Goal: Use online tool/utility: Utilize a website feature to perform a specific function

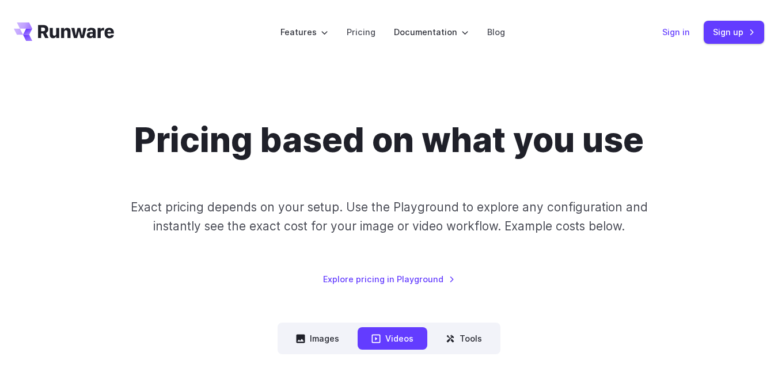
click at [683, 32] on link "Sign in" at bounding box center [676, 31] width 28 height 13
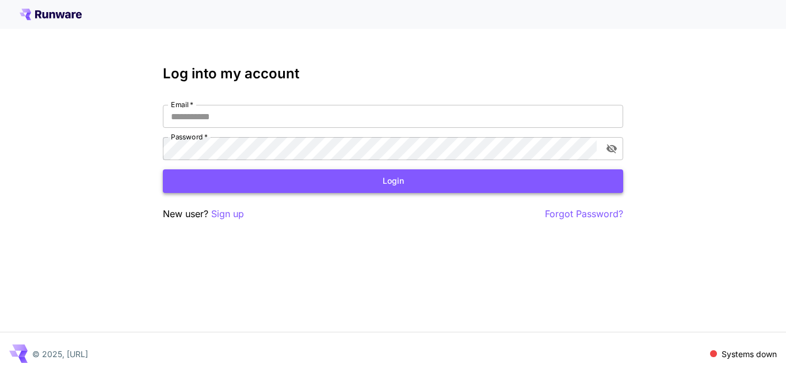
type input "**********"
click at [417, 185] on button "Login" at bounding box center [393, 181] width 461 height 24
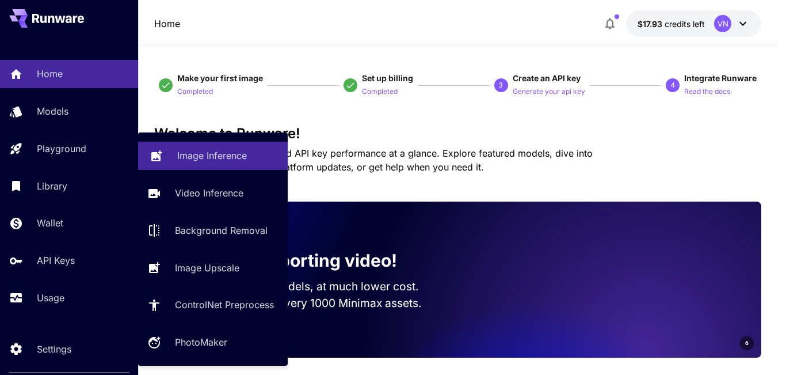
click at [223, 158] on p "Image Inference" at bounding box center [212, 156] width 70 height 14
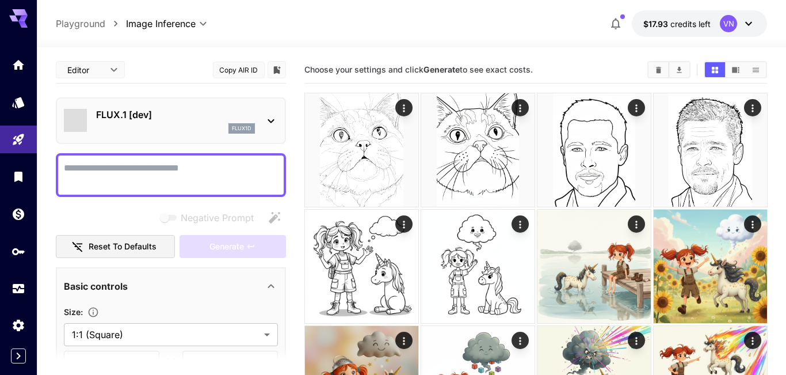
type input "**********"
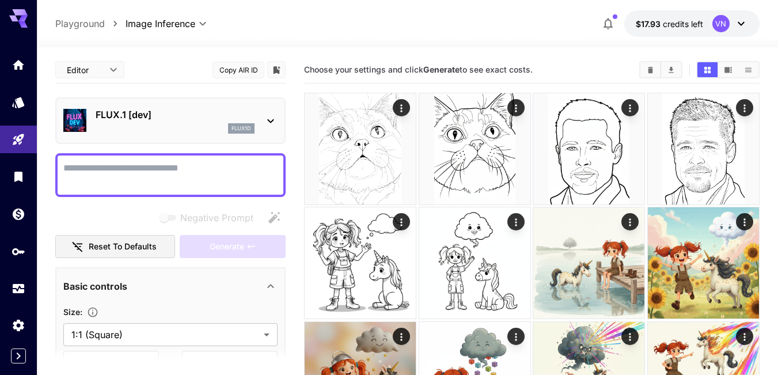
click at [268, 119] on icon at bounding box center [271, 121] width 14 height 14
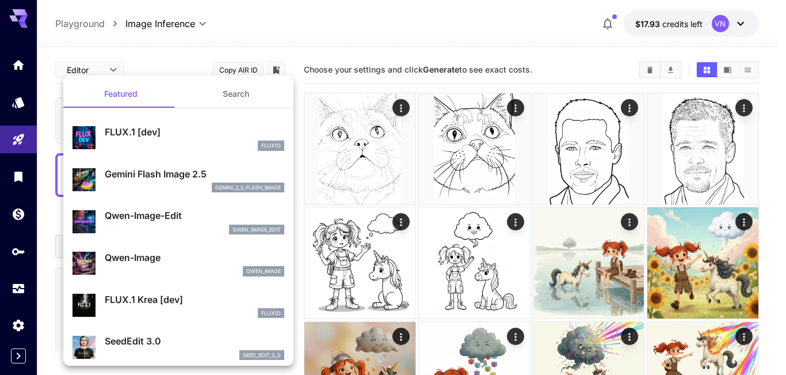
click at [338, 252] on div at bounding box center [393, 187] width 786 height 375
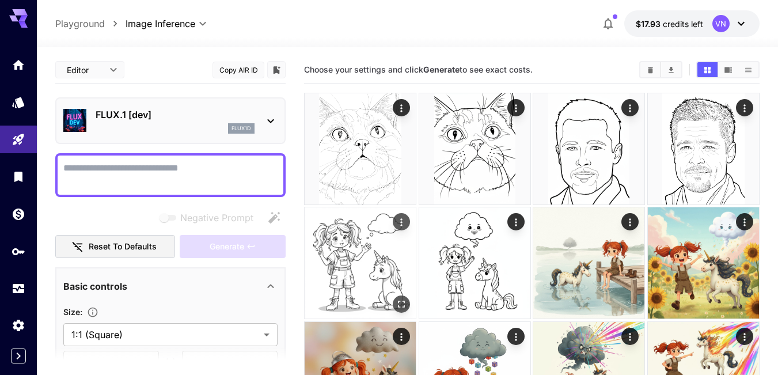
click at [338, 256] on img at bounding box center [360, 262] width 111 height 111
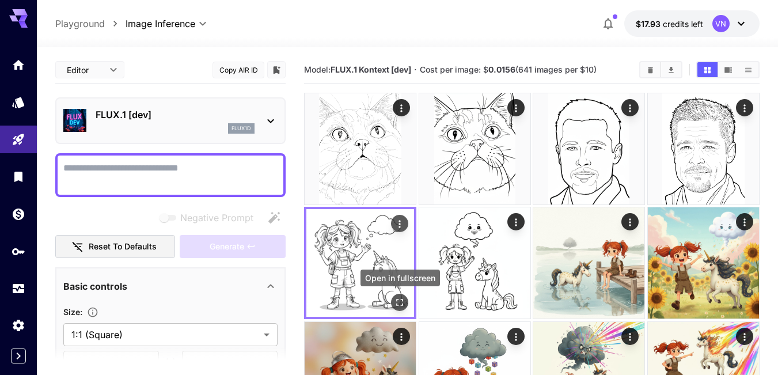
click at [398, 302] on icon "Open in fullscreen" at bounding box center [400, 303] width 12 height 12
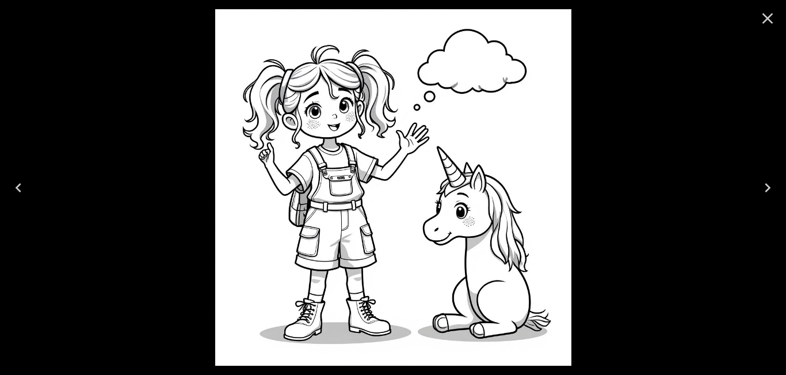
click at [765, 17] on icon "Close" at bounding box center [768, 18] width 18 height 18
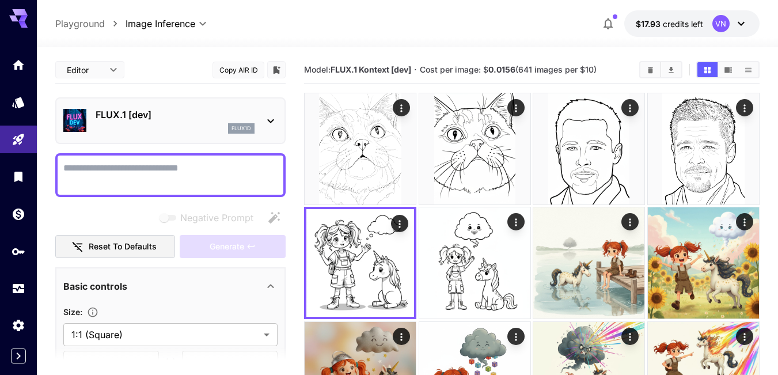
click at [140, 116] on p "FLUX.1 [dev]" at bounding box center [175, 115] width 159 height 14
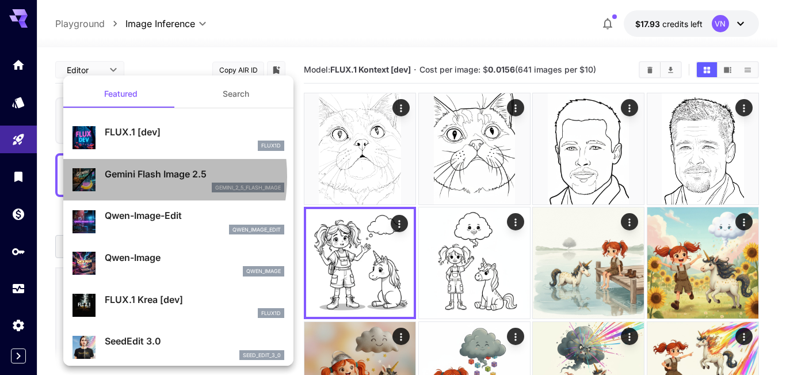
click at [124, 177] on p "Gemini Flash Image 2.5" at bounding box center [195, 174] width 180 height 14
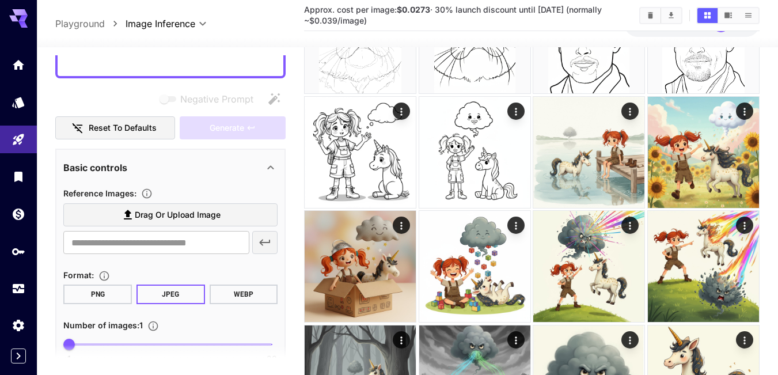
scroll to position [204, 0]
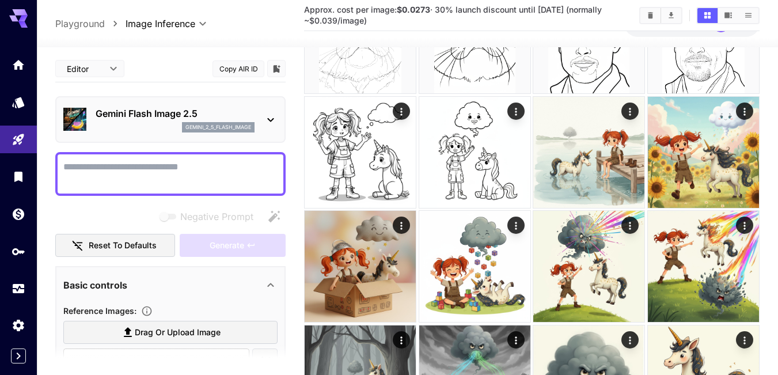
scroll to position [204, 0]
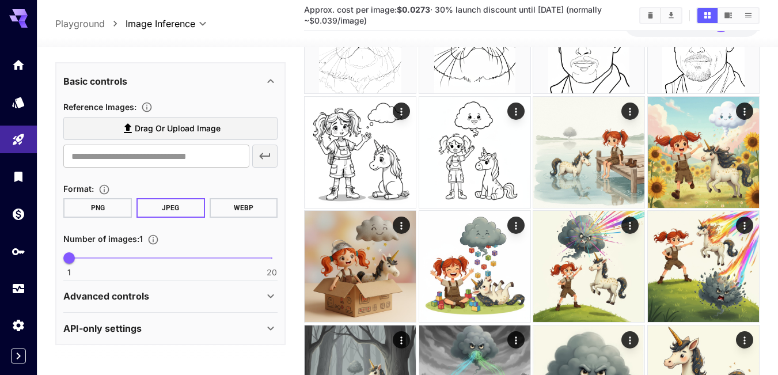
click at [140, 292] on p "Advanced controls" at bounding box center [106, 296] width 86 height 14
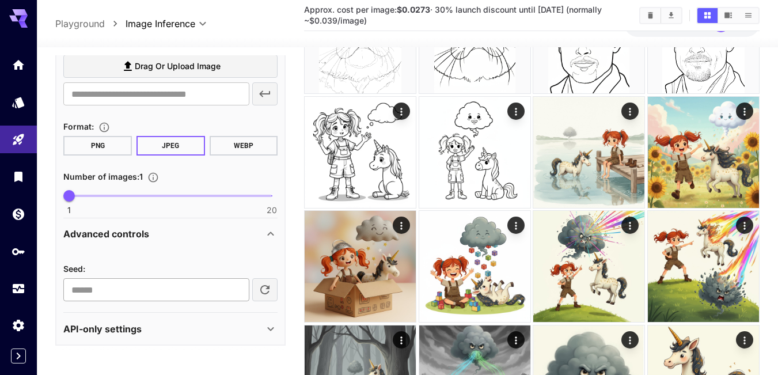
scroll to position [267, 0]
click at [124, 325] on p "API-only settings" at bounding box center [102, 328] width 78 height 14
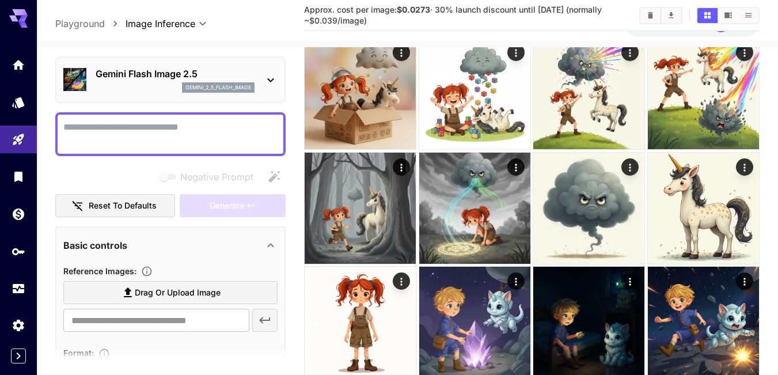
scroll to position [58, 0]
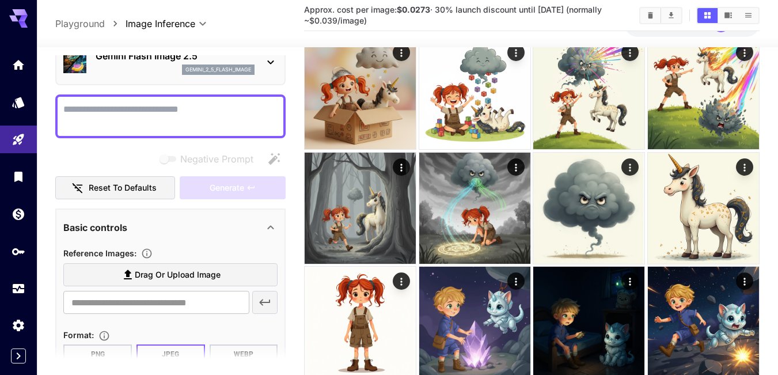
click at [178, 274] on span "Drag or upload image" at bounding box center [178, 275] width 86 height 14
click at [0, 0] on input "Drag or upload image" at bounding box center [0, 0] width 0 height 0
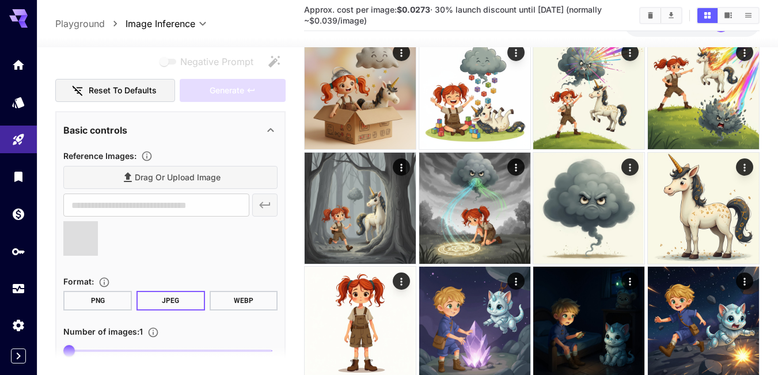
scroll to position [230, 0]
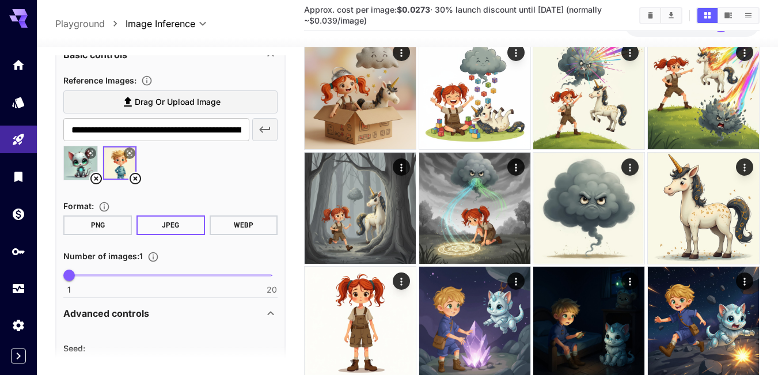
type input "**********"
click at [173, 168] on div at bounding box center [170, 168] width 214 height 44
click at [96, 177] on icon at bounding box center [96, 179] width 14 height 14
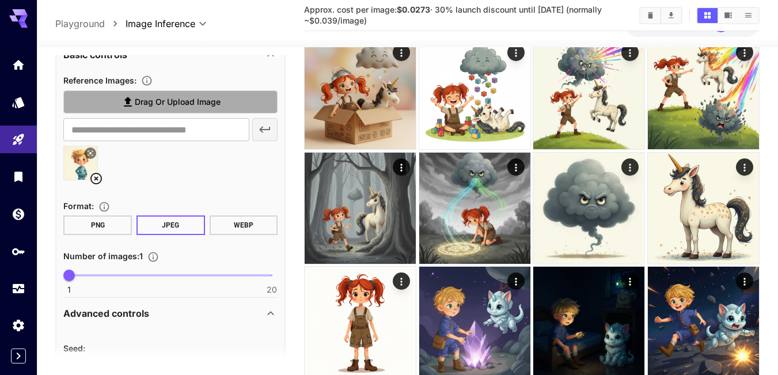
click at [200, 103] on span "Drag or upload image" at bounding box center [178, 102] width 86 height 14
click at [0, 0] on input "Drag or upload image" at bounding box center [0, 0] width 0 height 0
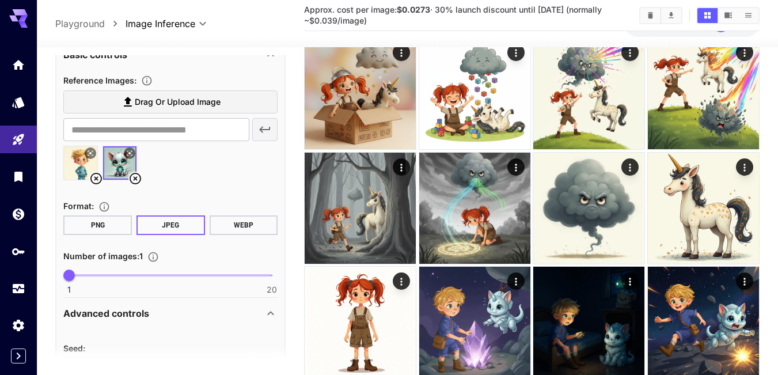
type input "**********"
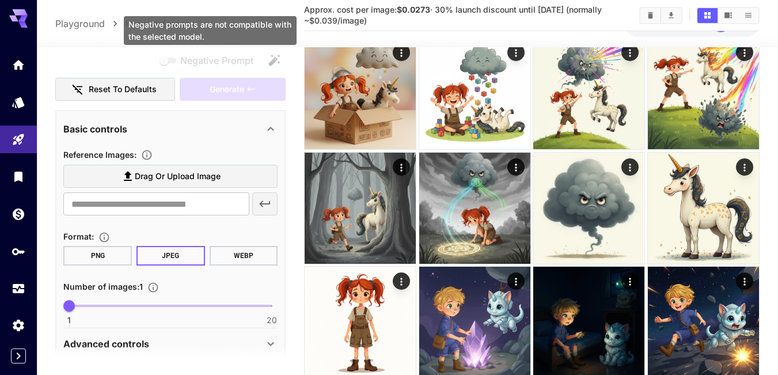
scroll to position [173, 0]
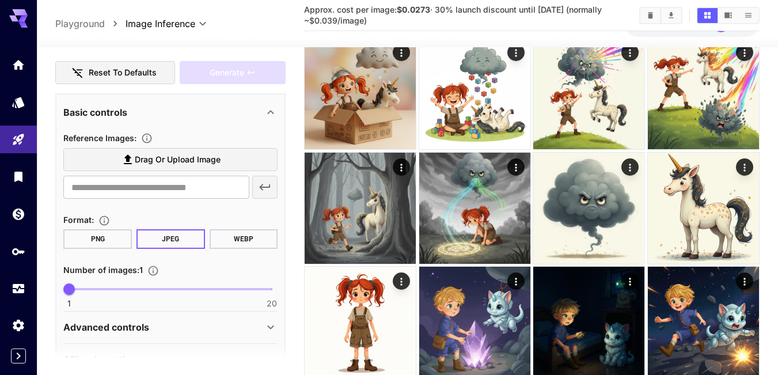
click at [176, 162] on span "Drag or upload image" at bounding box center [178, 160] width 86 height 14
click at [0, 0] on input "Drag or upload image" at bounding box center [0, 0] width 0 height 0
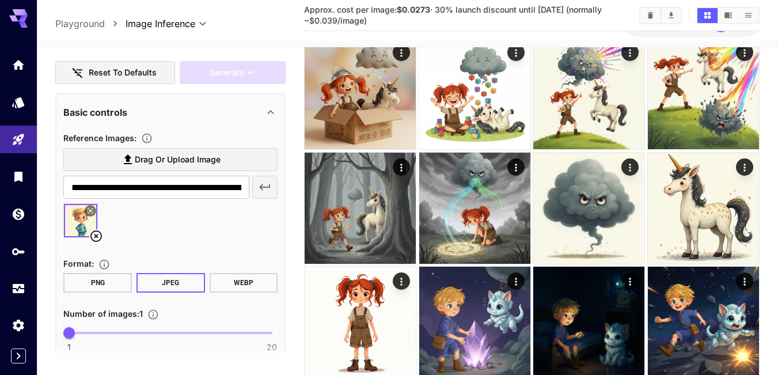
click at [168, 161] on span "Drag or upload image" at bounding box center [178, 160] width 86 height 14
click at [0, 0] on input "Drag or upload image" at bounding box center [0, 0] width 0 height 0
type input "**********"
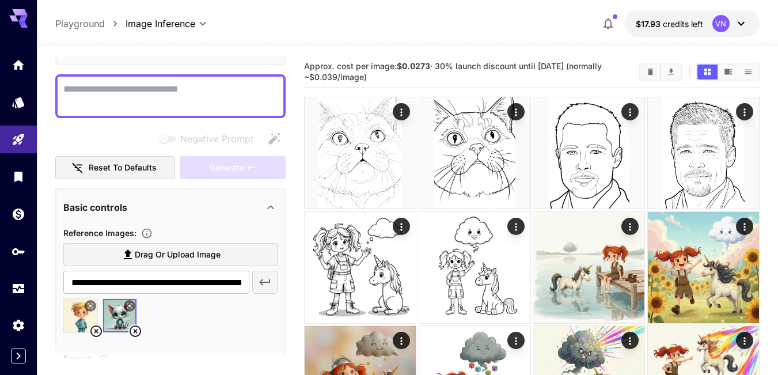
scroll to position [0, 0]
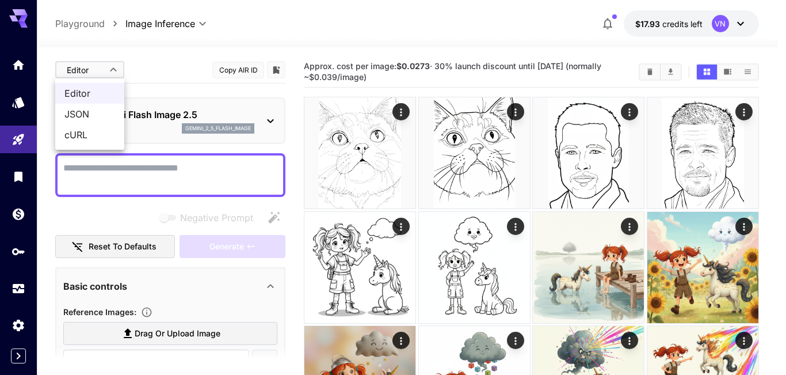
click at [112, 70] on div at bounding box center [393, 187] width 786 height 375
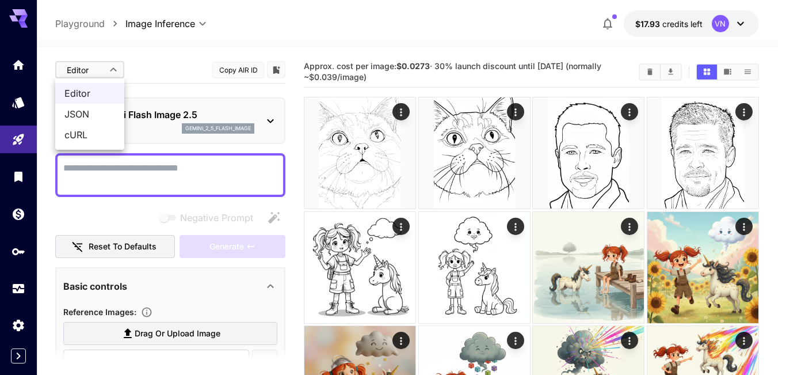
click at [173, 49] on div at bounding box center [393, 187] width 786 height 375
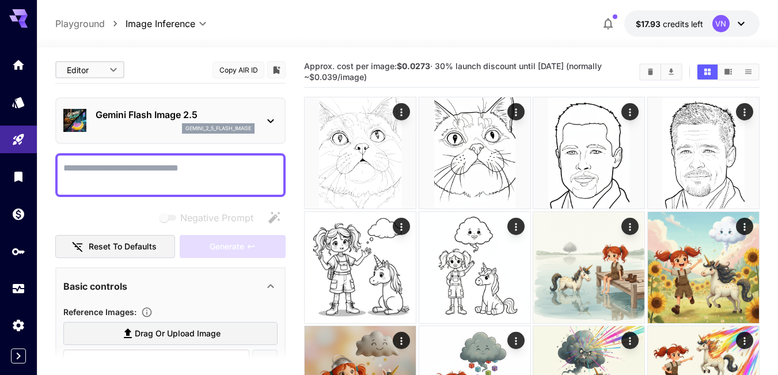
click at [111, 170] on textarea "Negative Prompt" at bounding box center [170, 175] width 214 height 28
paste textarea "**********"
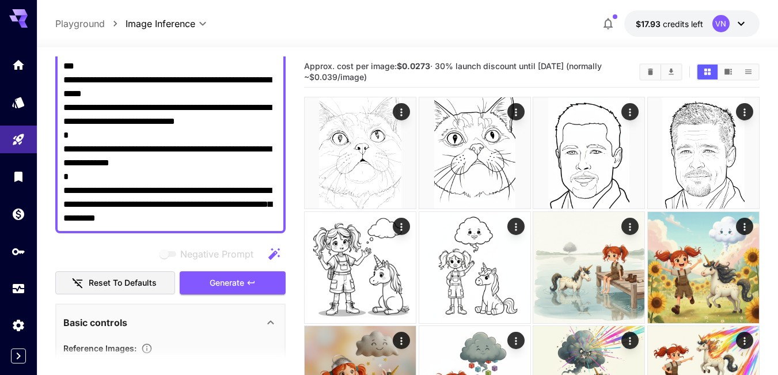
scroll to position [173, 0]
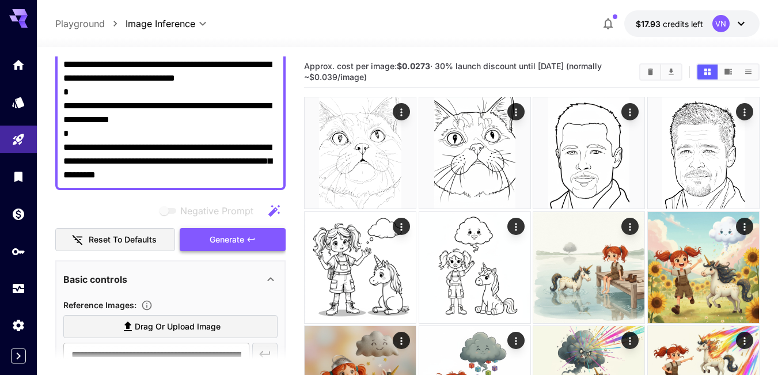
type textarea "**********"
click at [237, 246] on span "Generate" at bounding box center [227, 240] width 35 height 14
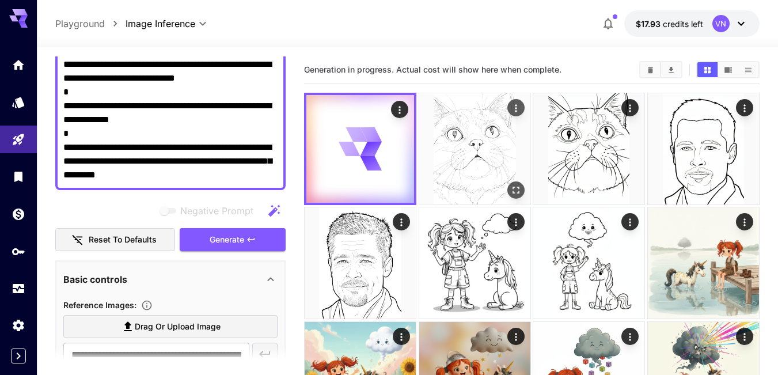
click at [461, 147] on img at bounding box center [474, 148] width 111 height 111
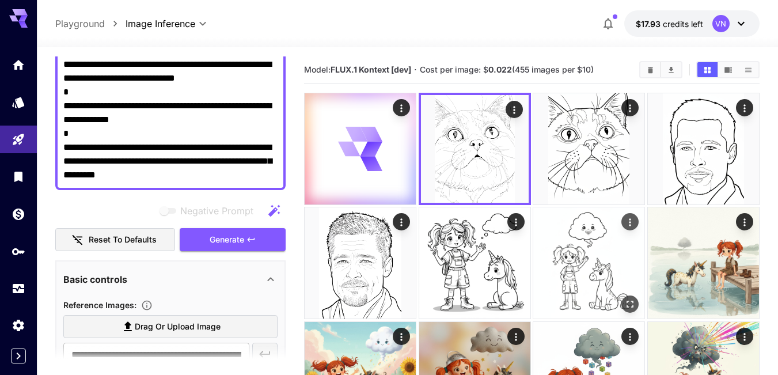
click at [564, 252] on img at bounding box center [588, 262] width 111 height 111
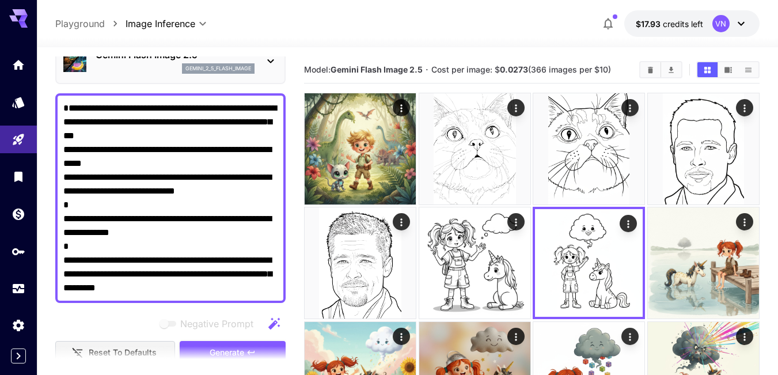
scroll to position [58, 0]
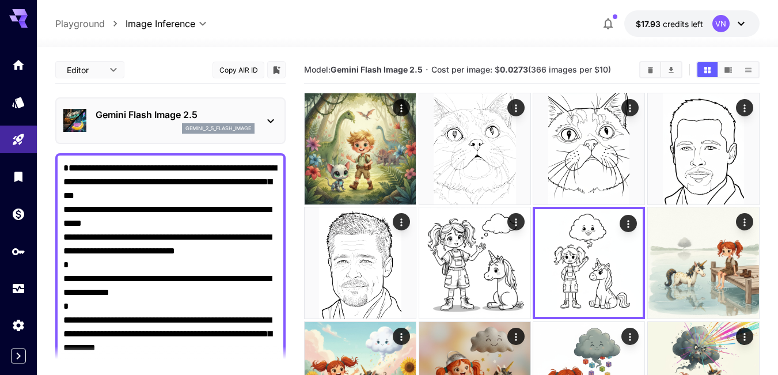
scroll to position [58, 0]
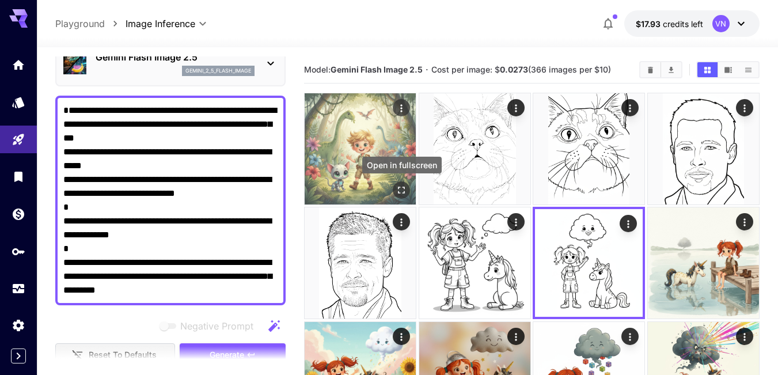
click at [404, 188] on icon "Open in fullscreen" at bounding box center [402, 190] width 12 height 12
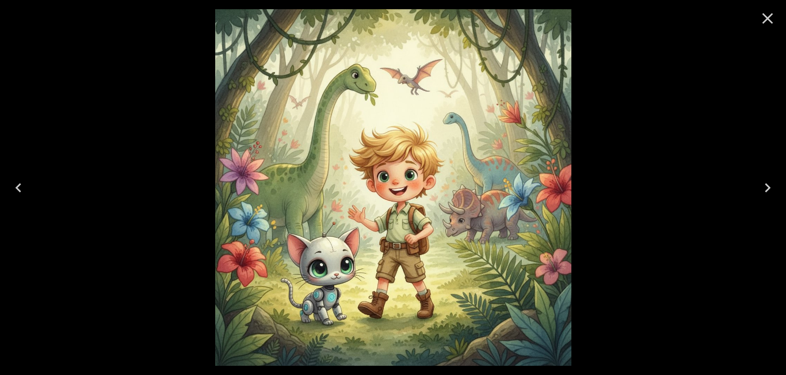
click at [763, 16] on icon "Close" at bounding box center [768, 18] width 18 height 18
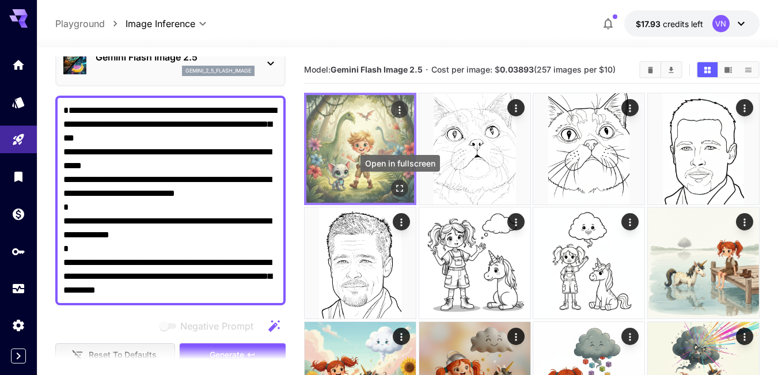
click at [399, 187] on icon "Open in fullscreen" at bounding box center [400, 189] width 12 height 12
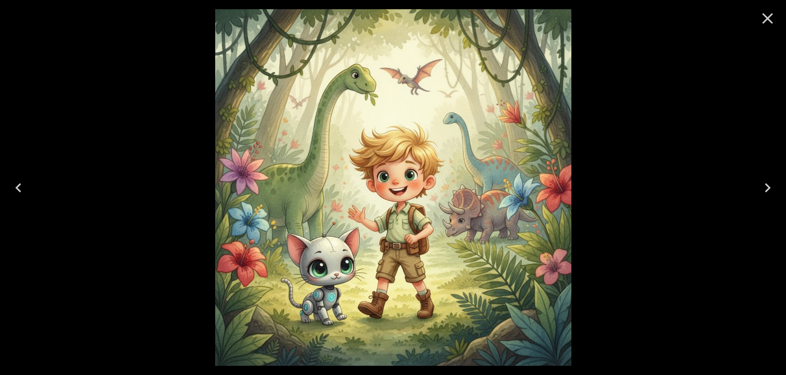
click at [767, 22] on icon "Close" at bounding box center [768, 18] width 18 height 18
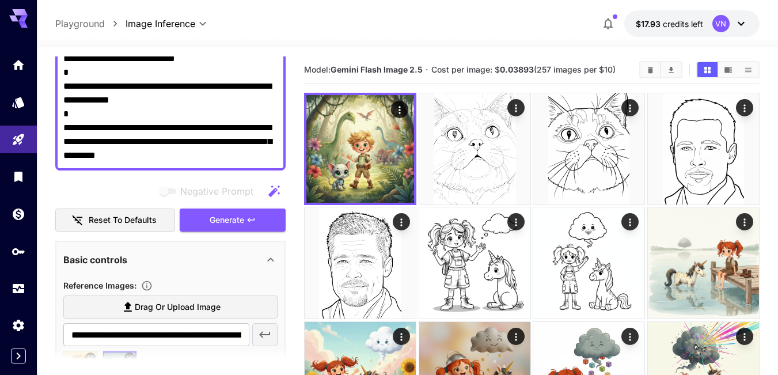
scroll to position [173, 0]
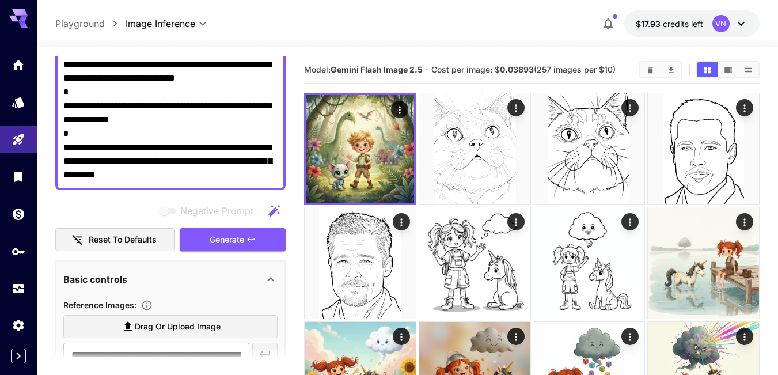
drag, startPoint x: 199, startPoint y: 174, endPoint x: 44, endPoint y: 151, distance: 156.0
paste textarea "**********"
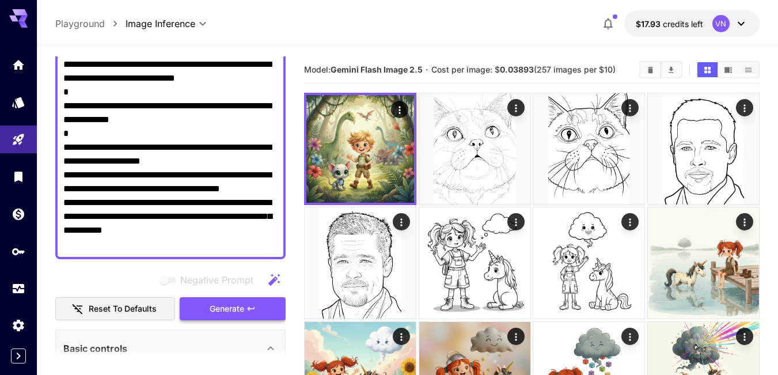
type textarea "**********"
drag, startPoint x: 227, startPoint y: 308, endPoint x: 187, endPoint y: 121, distance: 190.7
click at [227, 308] on span "Generate" at bounding box center [227, 309] width 35 height 14
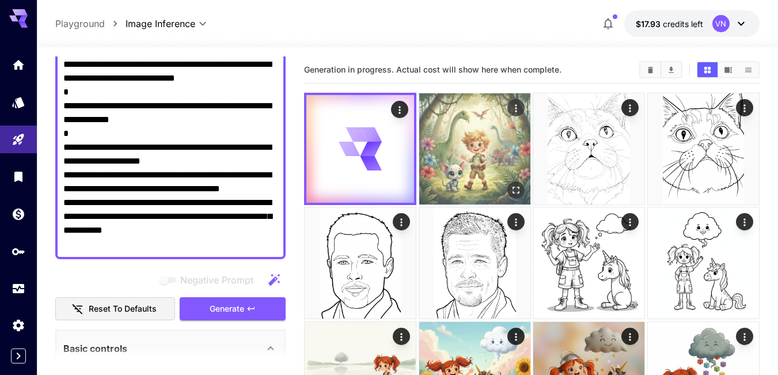
click at [474, 140] on img at bounding box center [474, 148] width 111 height 111
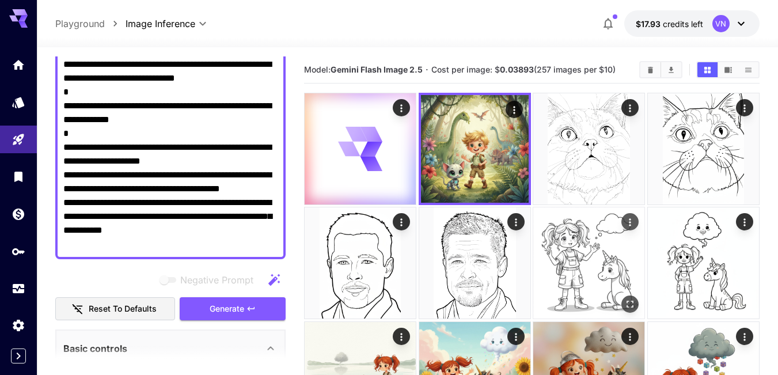
click at [577, 260] on img at bounding box center [588, 262] width 111 height 111
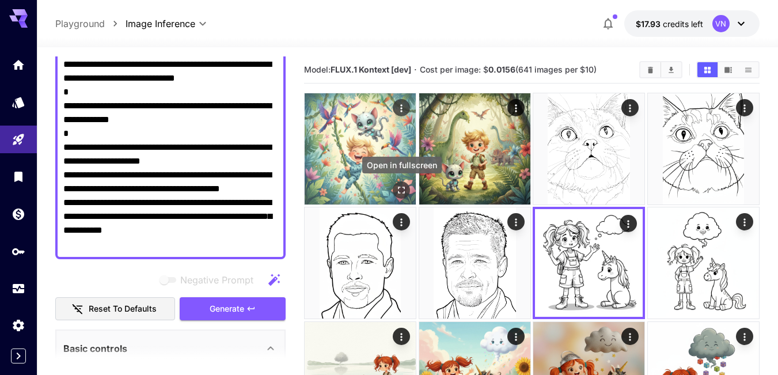
click at [400, 190] on icon "Open in fullscreen" at bounding box center [402, 190] width 12 height 12
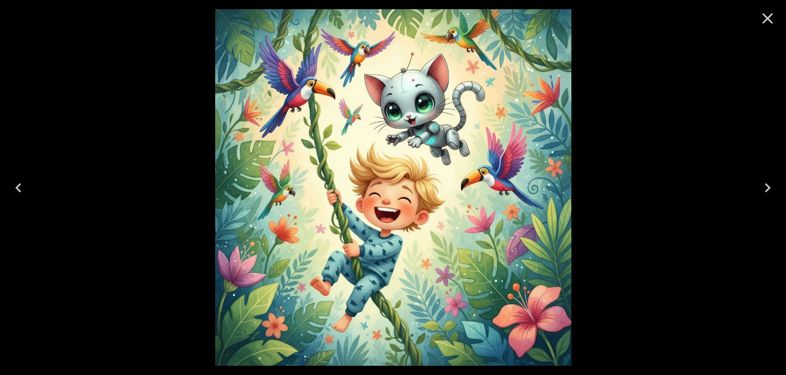
click at [762, 18] on icon "Close" at bounding box center [768, 18] width 18 height 18
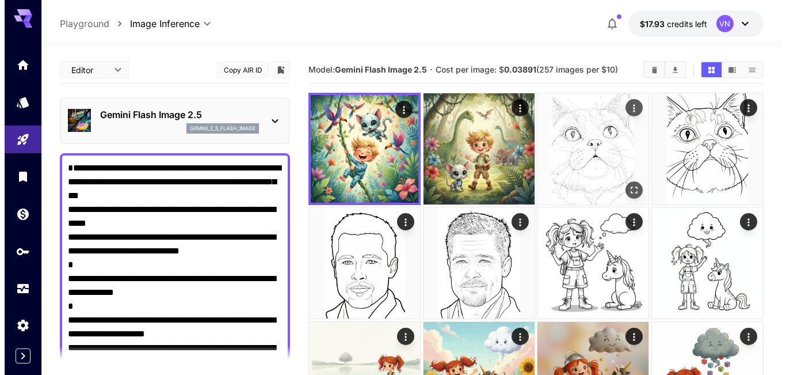
scroll to position [173, 0]
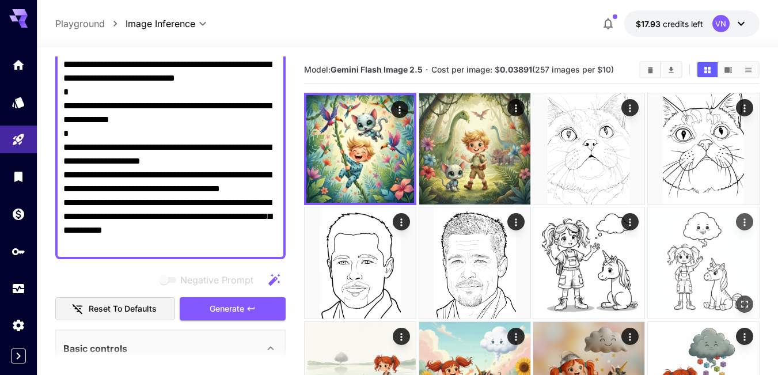
click at [689, 263] on img at bounding box center [703, 262] width 111 height 111
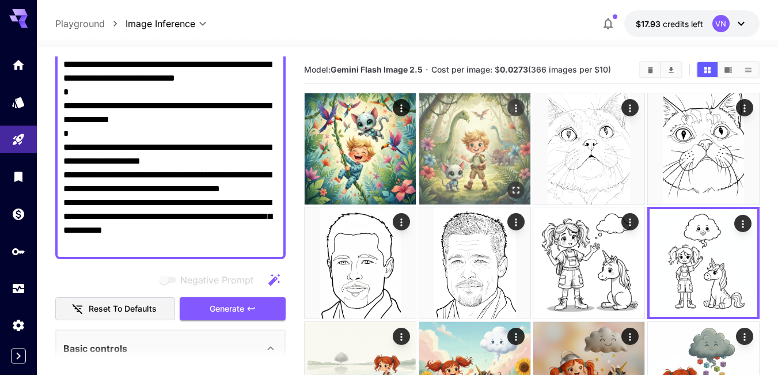
click at [481, 157] on img at bounding box center [474, 148] width 111 height 111
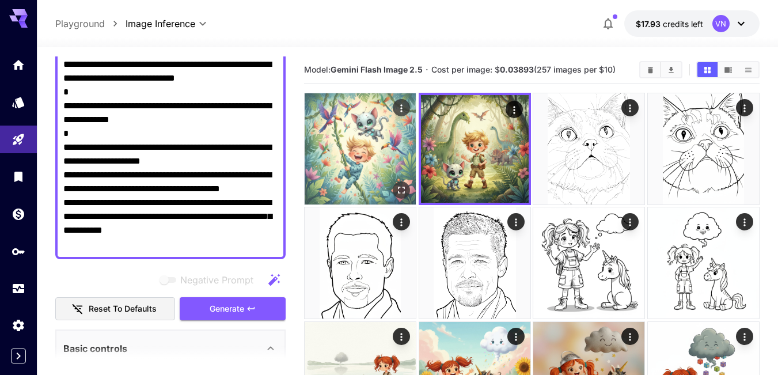
click at [367, 150] on img at bounding box center [360, 148] width 111 height 111
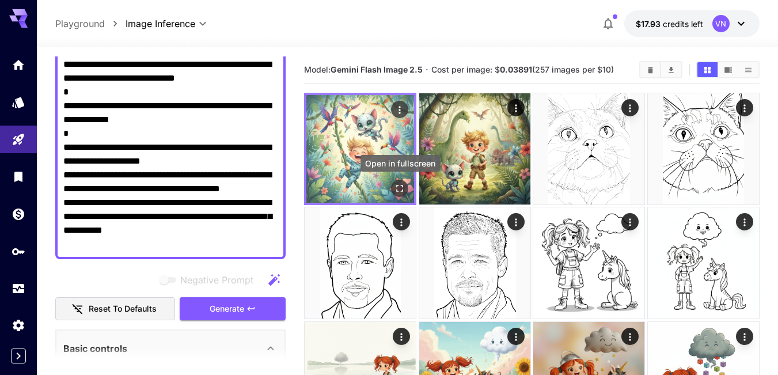
click at [402, 187] on icon "Open in fullscreen" at bounding box center [400, 189] width 12 height 12
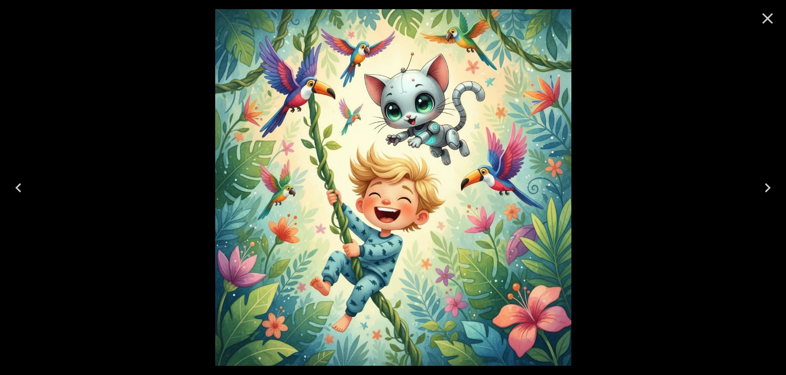
click at [765, 190] on icon "Next" at bounding box center [768, 187] width 18 height 18
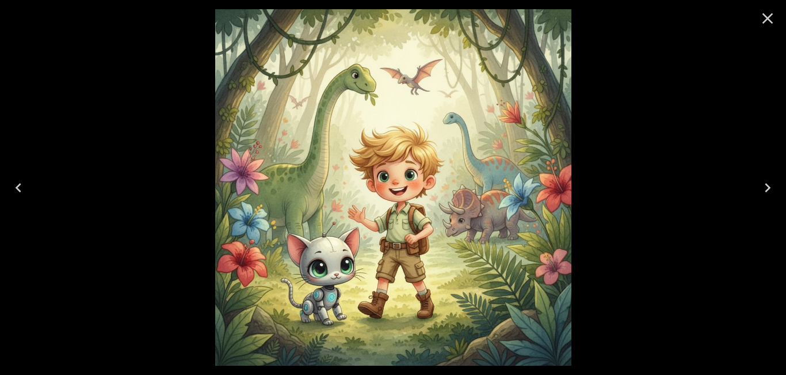
click at [767, 18] on icon "Close" at bounding box center [768, 18] width 11 height 11
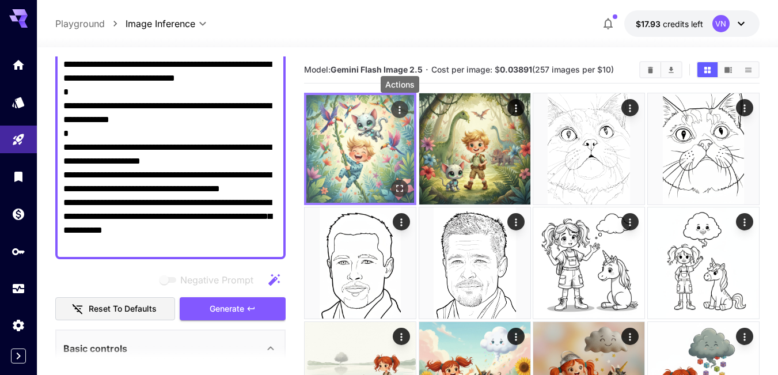
click at [398, 108] on icon "Actions" at bounding box center [400, 110] width 12 height 12
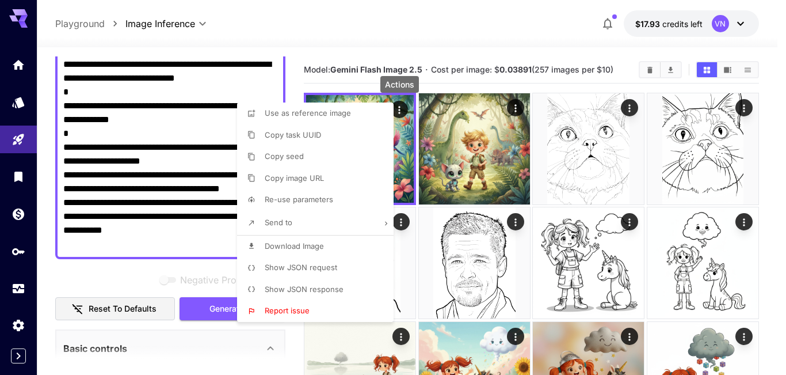
click at [287, 269] on span "Show JSON request" at bounding box center [301, 267] width 73 height 9
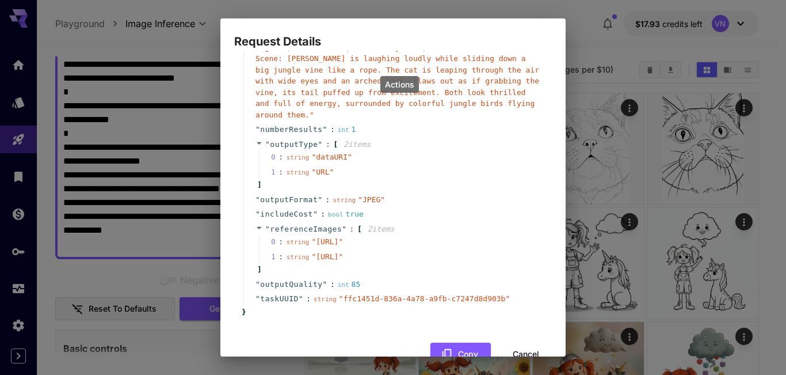
scroll to position [203, 0]
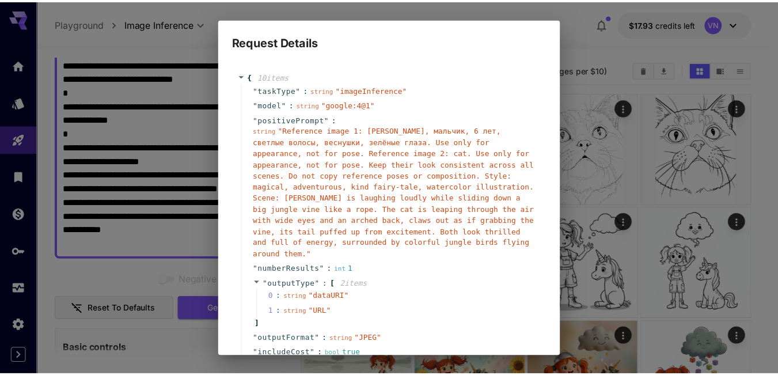
scroll to position [203, 0]
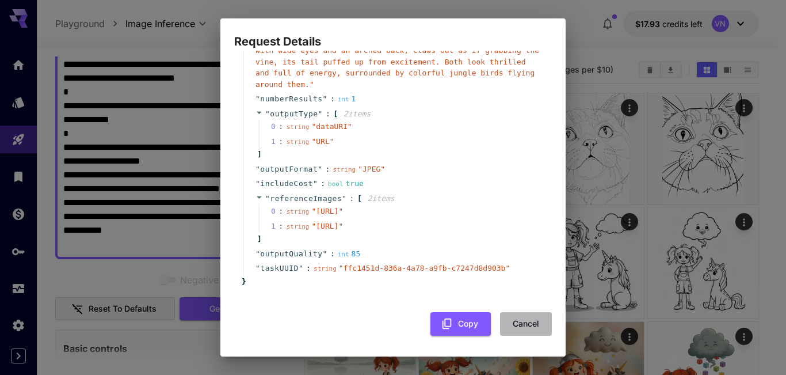
click at [527, 328] on button "Cancel" at bounding box center [526, 324] width 52 height 24
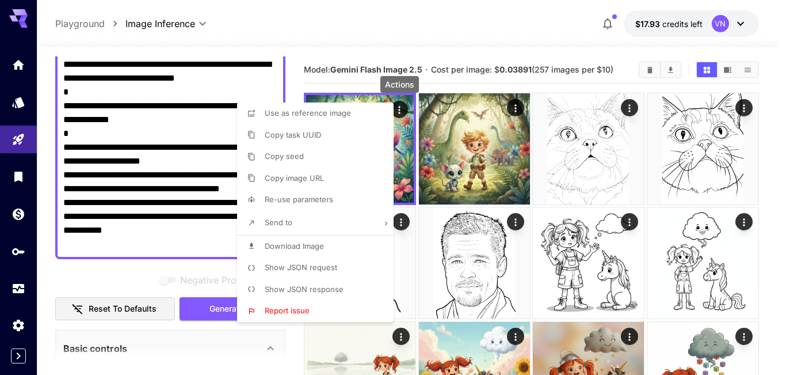
click at [150, 164] on div at bounding box center [393, 187] width 786 height 375
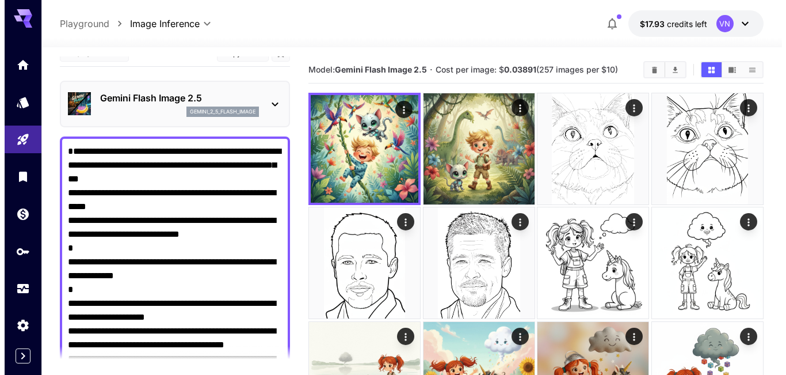
scroll to position [0, 0]
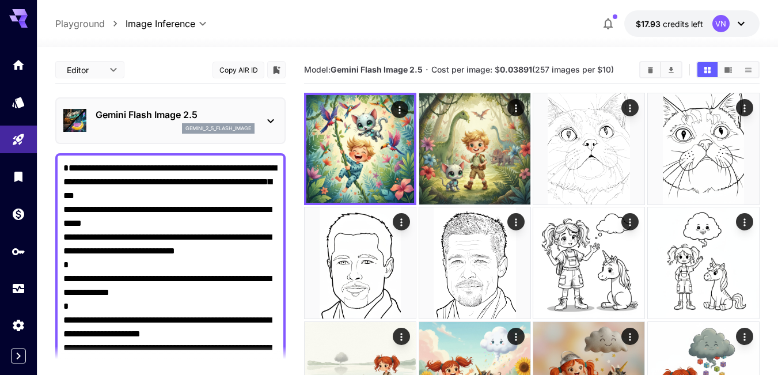
click at [224, 111] on p "Gemini Flash Image 2.5" at bounding box center [175, 115] width 159 height 14
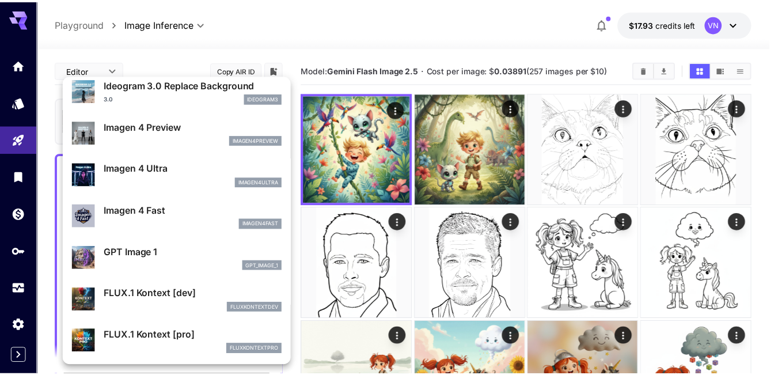
scroll to position [577, 0]
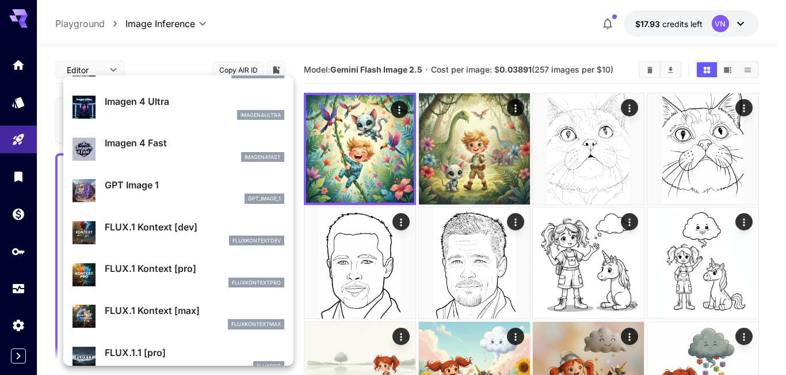
drag, startPoint x: 156, startPoint y: 268, endPoint x: 148, endPoint y: 252, distance: 17.5
click at [157, 268] on p "FLUX.1 Kontext [pro]" at bounding box center [195, 268] width 180 height 14
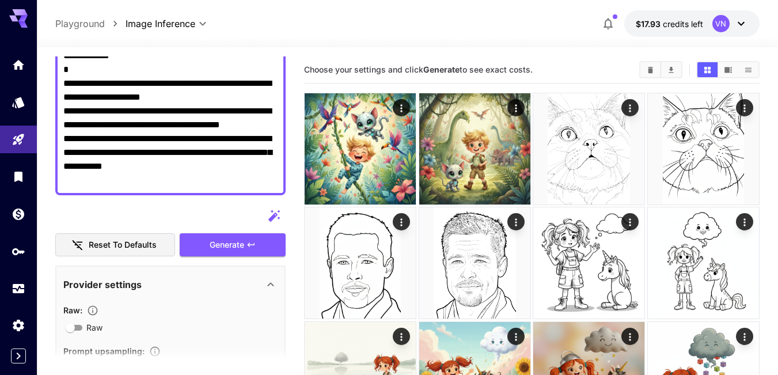
scroll to position [230, 0]
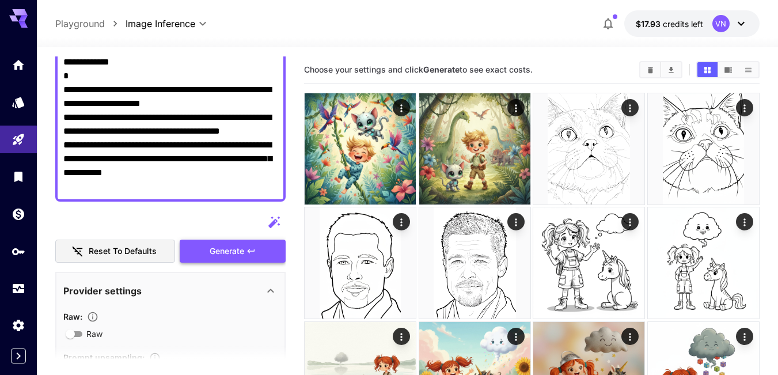
click at [214, 254] on span "Generate" at bounding box center [227, 251] width 35 height 14
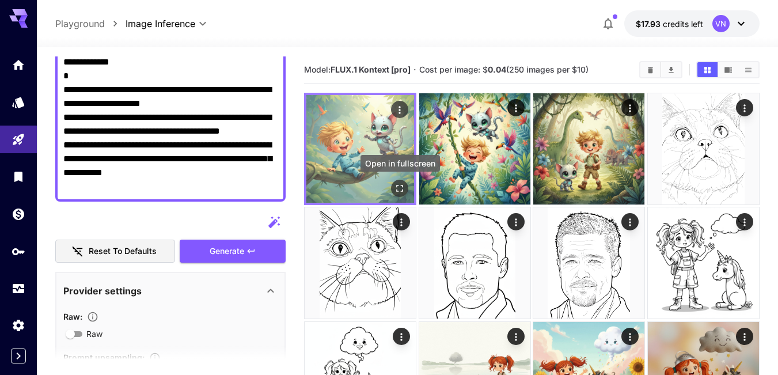
click at [396, 191] on icon "Open in fullscreen" at bounding box center [400, 189] width 12 height 12
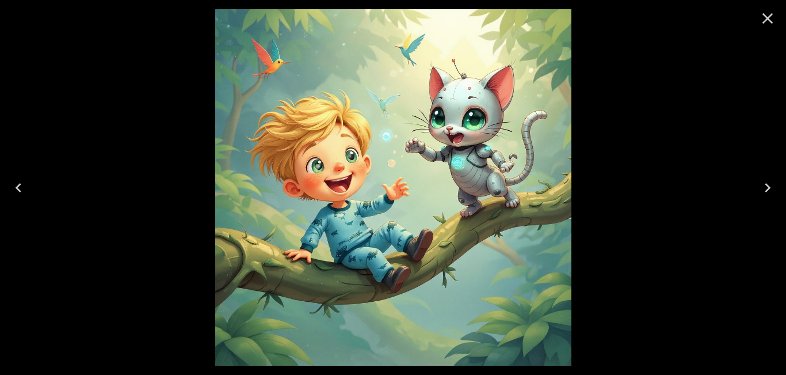
click at [769, 18] on icon "Close" at bounding box center [768, 18] width 18 height 18
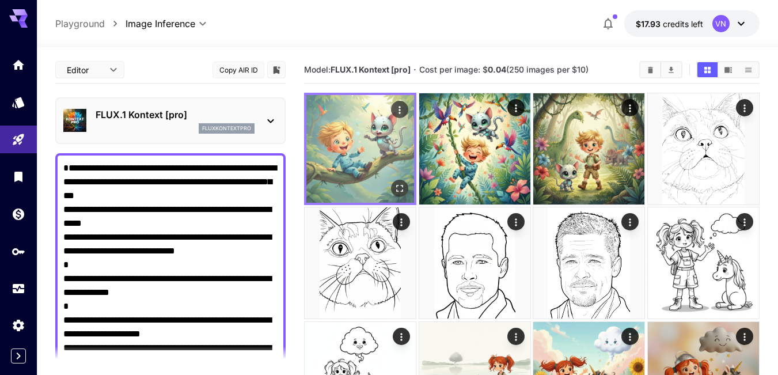
scroll to position [230, 0]
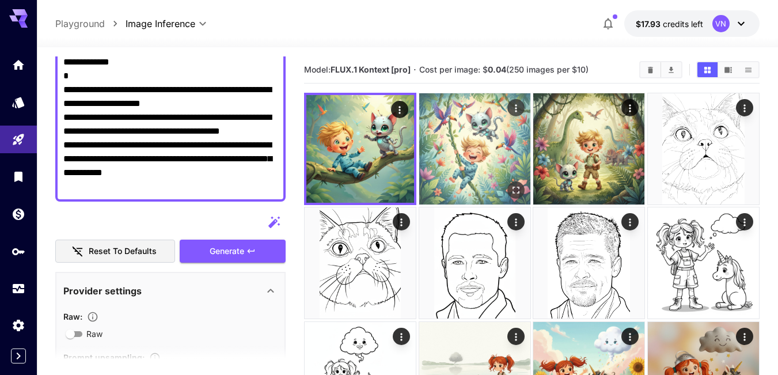
click at [480, 139] on img at bounding box center [474, 148] width 111 height 111
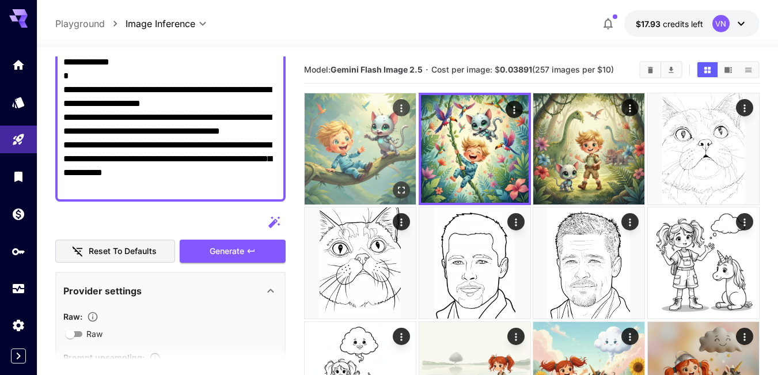
click at [389, 141] on img at bounding box center [360, 148] width 111 height 111
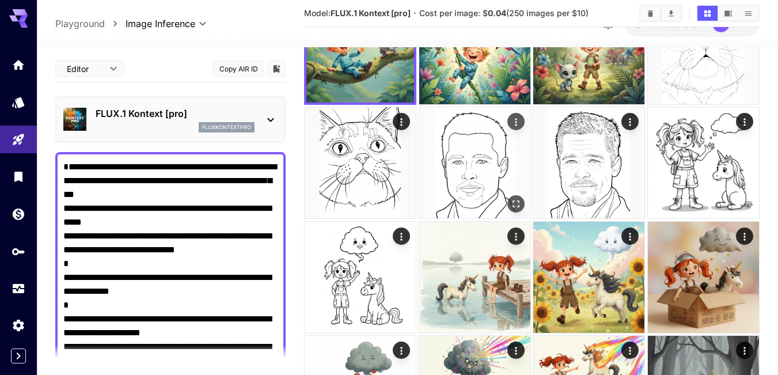
scroll to position [0, 0]
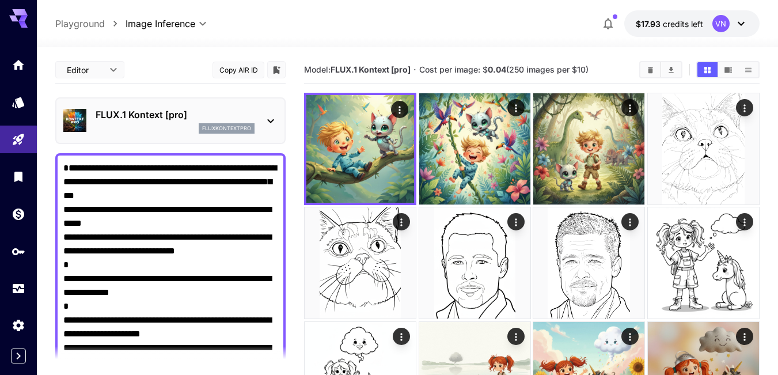
click at [178, 115] on p "FLUX.1 Kontext [pro]" at bounding box center [175, 115] width 159 height 14
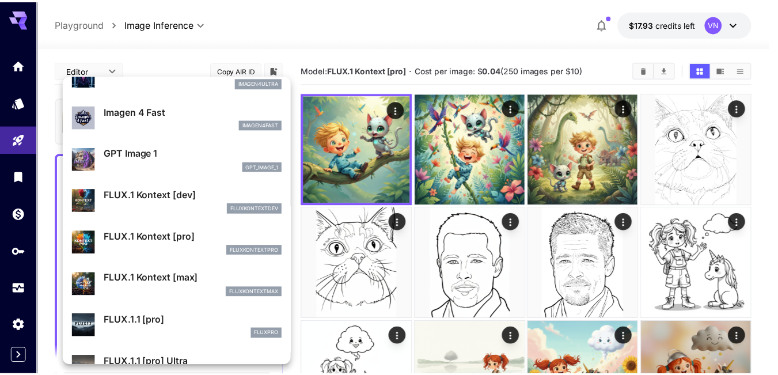
scroll to position [602, 0]
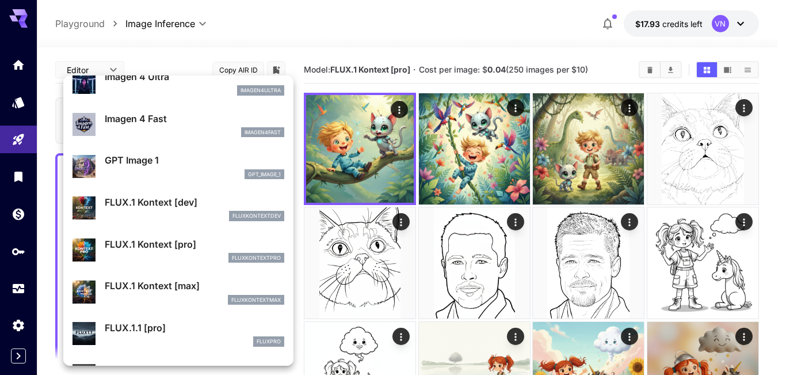
click at [415, 31] on div at bounding box center [393, 187] width 786 height 375
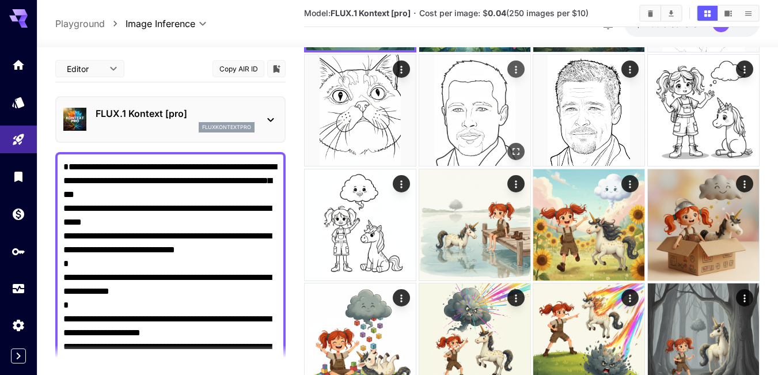
scroll to position [173, 0]
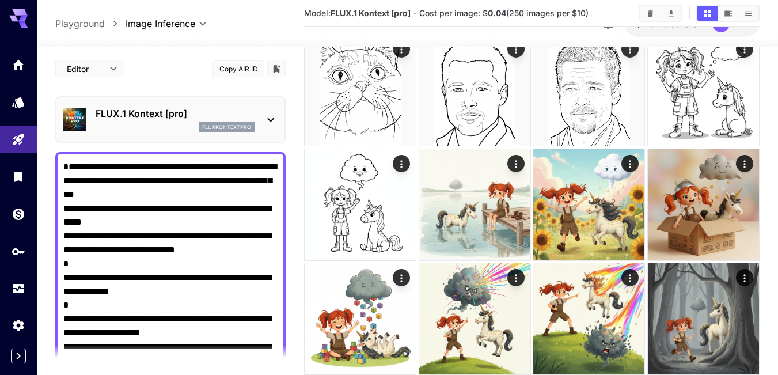
scroll to position [173, 0]
click at [141, 168] on textarea "**********" at bounding box center [170, 291] width 214 height 263
drag, startPoint x: 254, startPoint y: 180, endPoint x: 153, endPoint y: 167, distance: 102.8
click at [153, 167] on textarea "**********" at bounding box center [170, 291] width 214 height 263
paste textarea
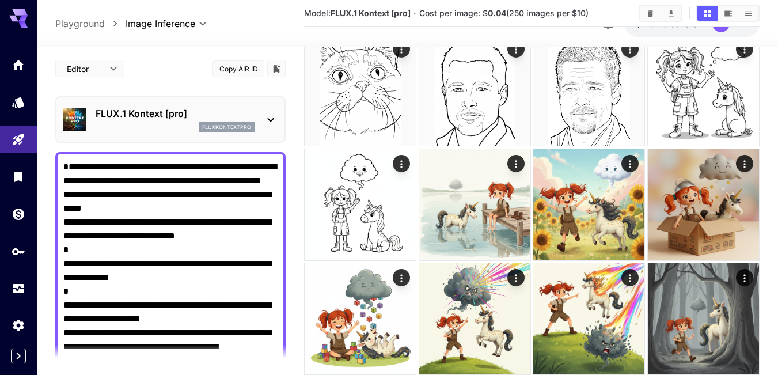
click at [114, 208] on textarea "**********" at bounding box center [170, 291] width 214 height 263
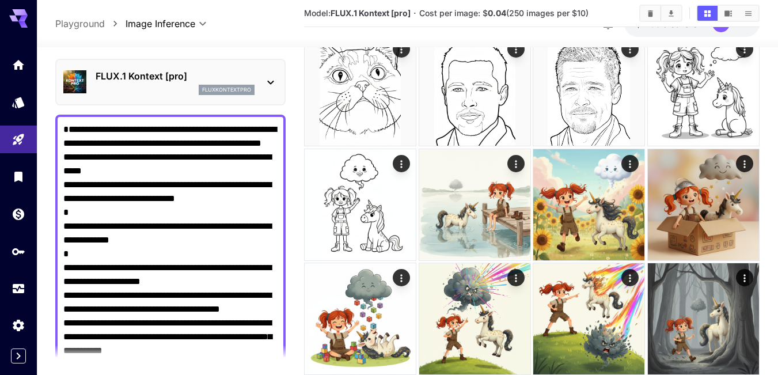
scroll to position [58, 0]
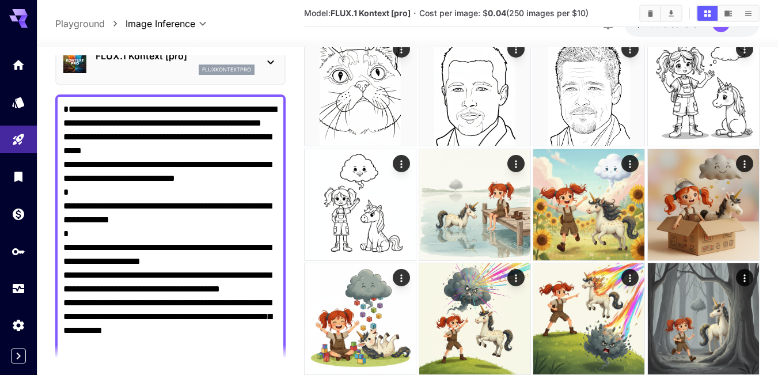
click at [164, 109] on textarea "**********" at bounding box center [170, 233] width 214 height 263
click at [107, 261] on textarea "**********" at bounding box center [170, 233] width 214 height 263
paste textarea
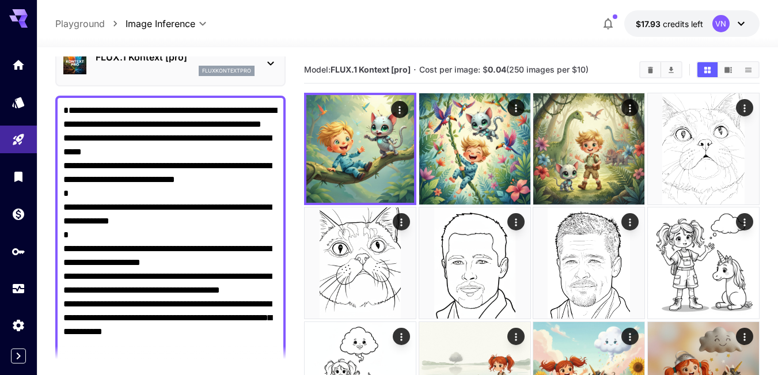
scroll to position [0, 0]
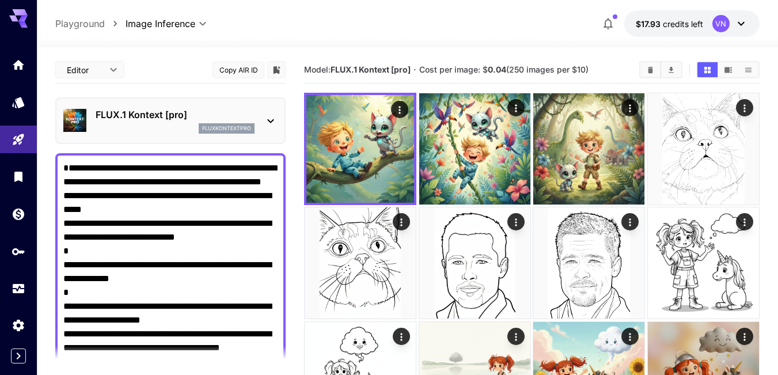
type textarea "**********"
click at [149, 116] on p "FLUX.1 Kontext [pro]" at bounding box center [175, 115] width 159 height 14
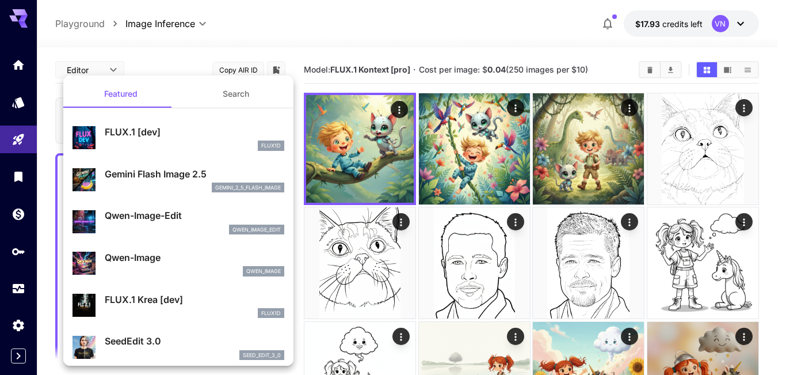
click at [135, 180] on p "Gemini Flash Image 2.5" at bounding box center [195, 174] width 180 height 14
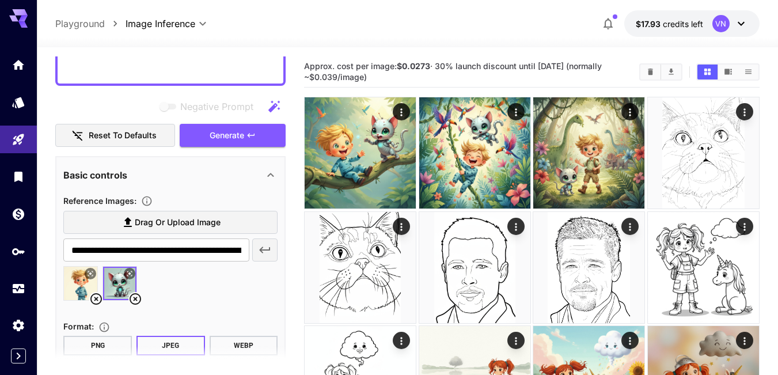
scroll to position [345, 0]
click at [231, 139] on span "Generate" at bounding box center [227, 136] width 35 height 14
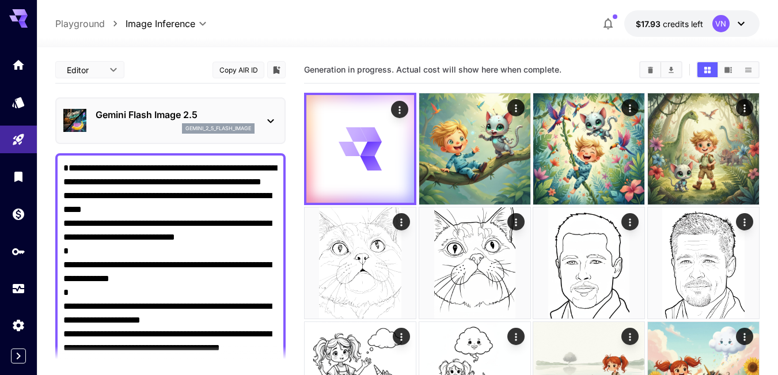
scroll to position [345, 0]
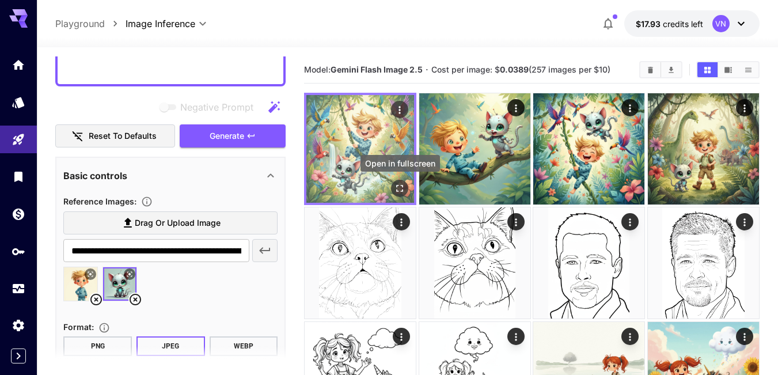
click at [398, 188] on icon "Open in fullscreen" at bounding box center [400, 189] width 12 height 12
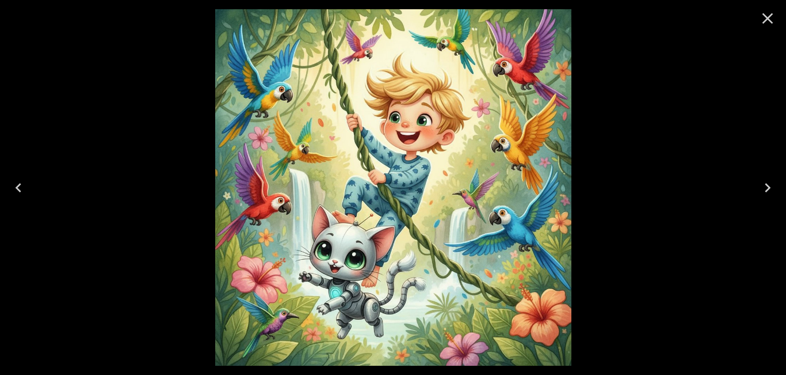
click at [763, 185] on icon "Next" at bounding box center [768, 187] width 18 height 18
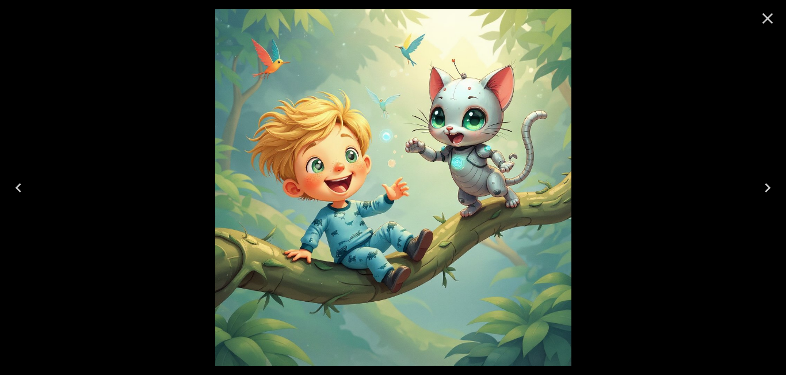
click at [763, 185] on icon "Next" at bounding box center [768, 187] width 18 height 18
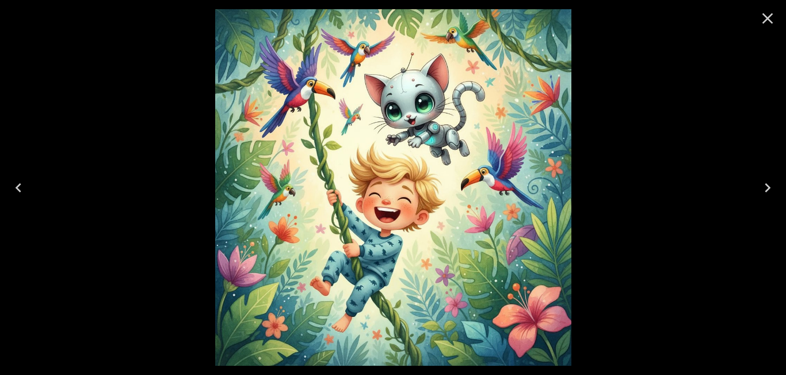
click at [17, 188] on icon "Previous" at bounding box center [19, 187] width 6 height 9
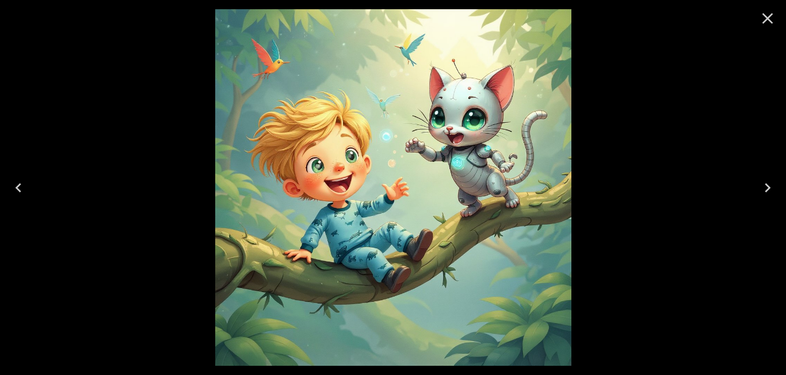
click at [17, 188] on icon "Previous" at bounding box center [19, 187] width 6 height 9
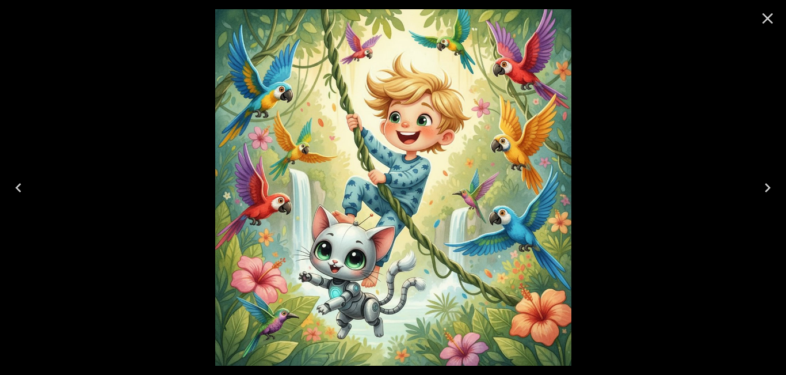
click at [765, 18] on icon "Close" at bounding box center [768, 18] width 18 height 18
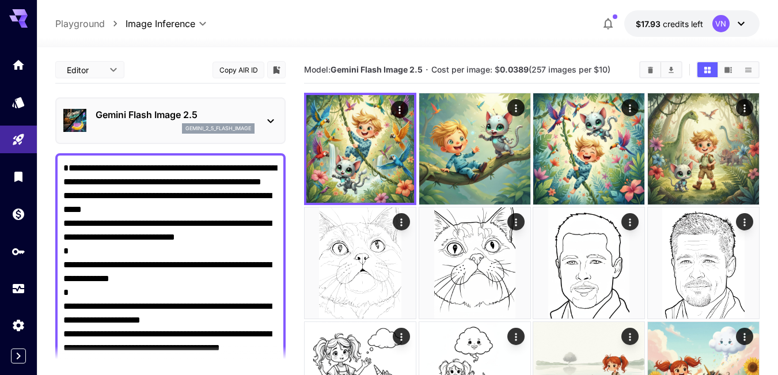
scroll to position [173, 0]
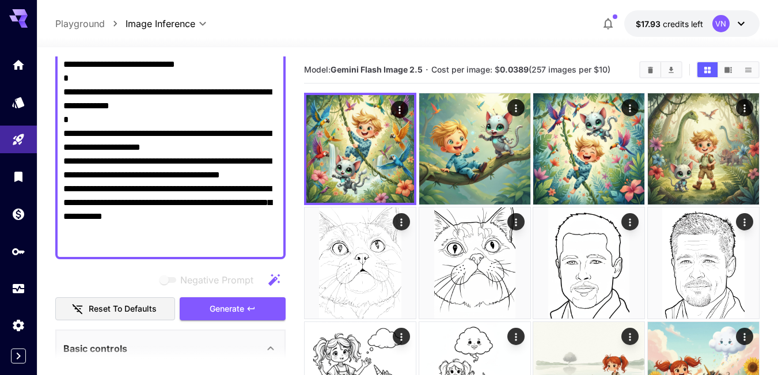
drag, startPoint x: 94, startPoint y: 146, endPoint x: 167, endPoint y: 231, distance: 112.3
click at [167, 231] on textarea "**********" at bounding box center [170, 119] width 214 height 263
paste textarea "**********"
click at [136, 147] on textarea "**********" at bounding box center [170, 119] width 214 height 263
drag, startPoint x: 133, startPoint y: 161, endPoint x: 167, endPoint y: 232, distance: 78.5
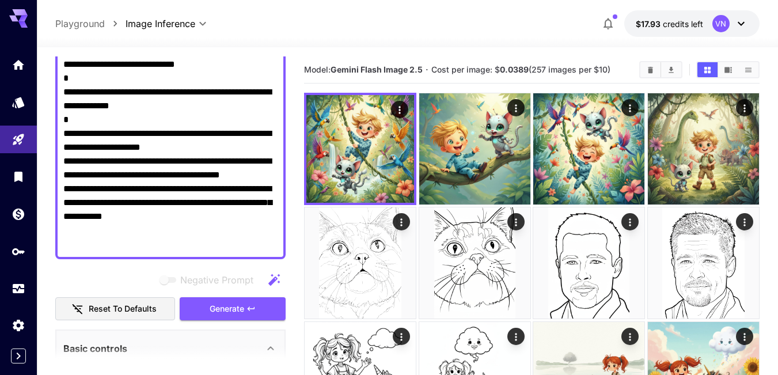
click at [167, 232] on textarea "**********" at bounding box center [170, 119] width 214 height 263
paste textarea "**********"
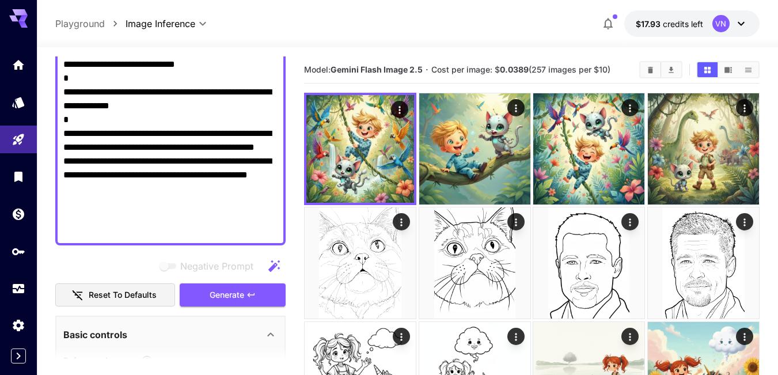
type textarea "**********"
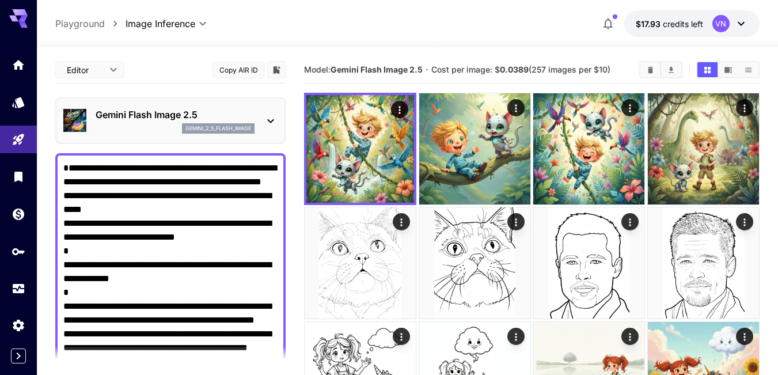
scroll to position [173, 0]
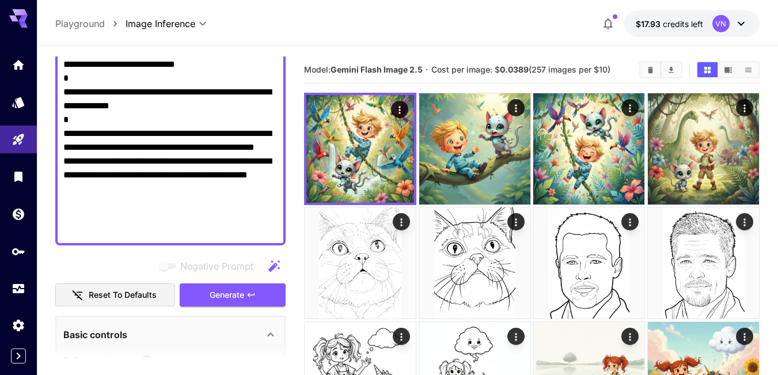
click at [124, 147] on textarea "**********" at bounding box center [170, 112] width 214 height 249
paste textarea
type textarea "**********"
click at [226, 292] on span "Generate" at bounding box center [227, 295] width 35 height 14
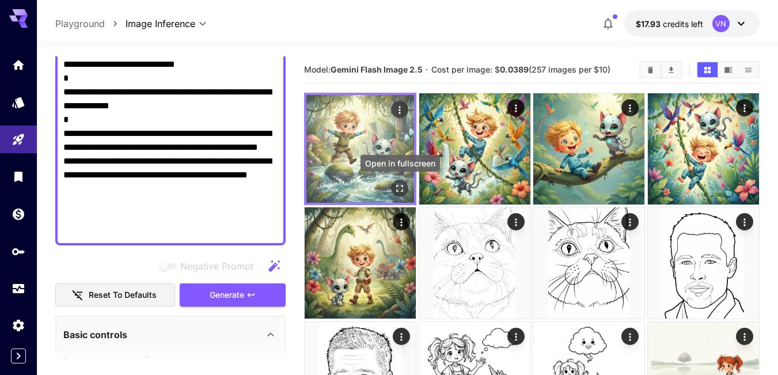
click at [401, 187] on icon "Open in fullscreen" at bounding box center [400, 189] width 12 height 12
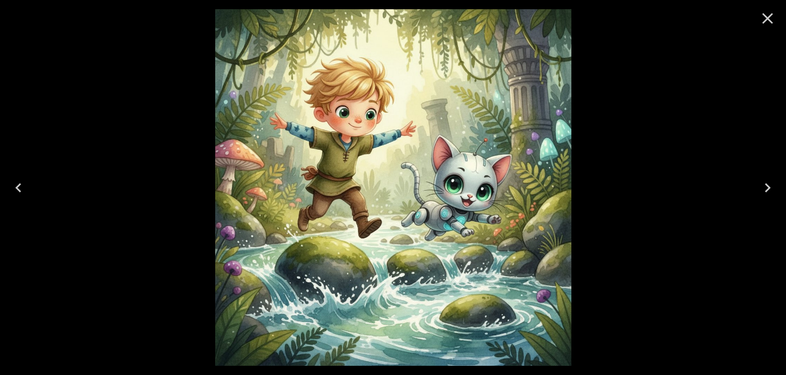
click at [764, 188] on icon "Next" at bounding box center [768, 187] width 18 height 18
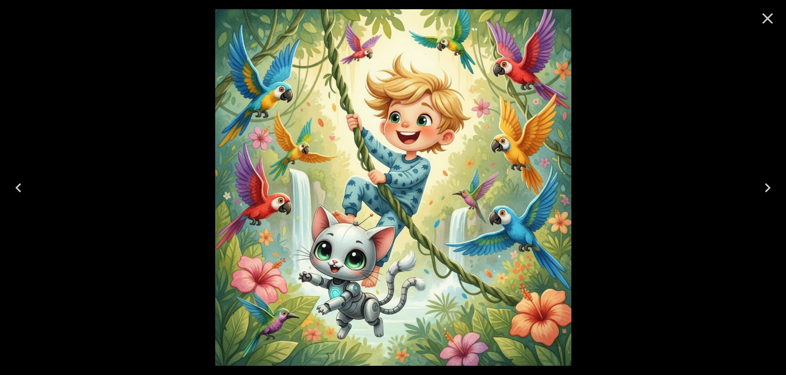
click at [766, 18] on icon "Close" at bounding box center [768, 18] width 18 height 18
